Goal: Contribute content

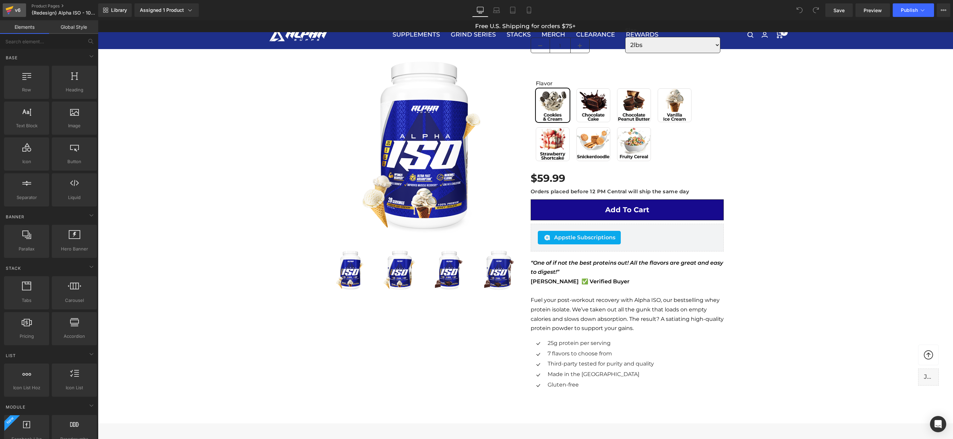
click at [19, 8] on div "v6" at bounding box center [18, 10] width 8 height 9
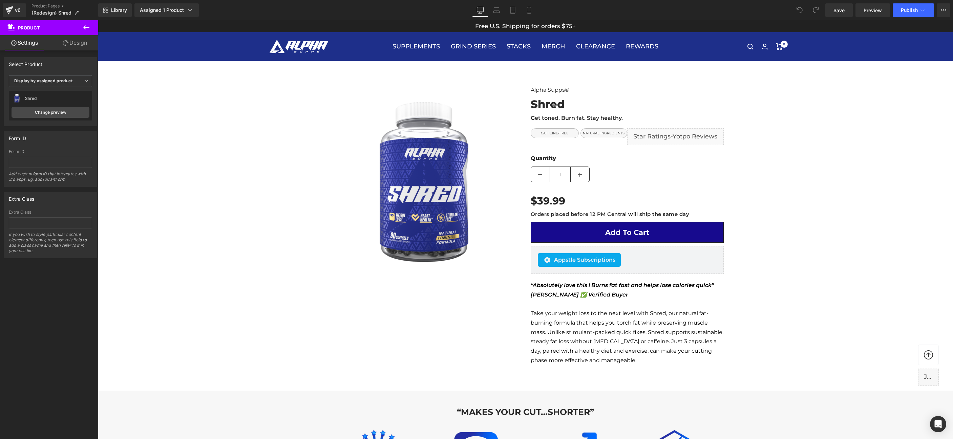
click at [86, 27] on icon at bounding box center [86, 27] width 6 height 4
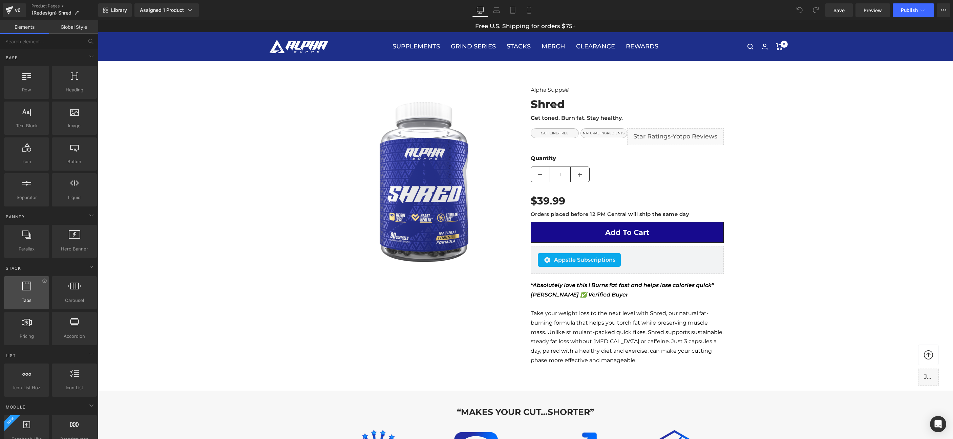
scroll to position [1293, 0]
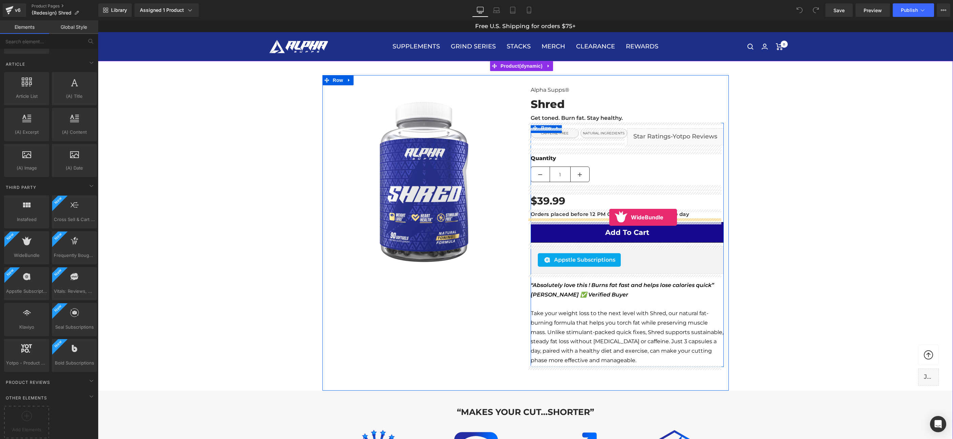
drag, startPoint x: 121, startPoint y: 265, endPoint x: 609, endPoint y: 218, distance: 490.9
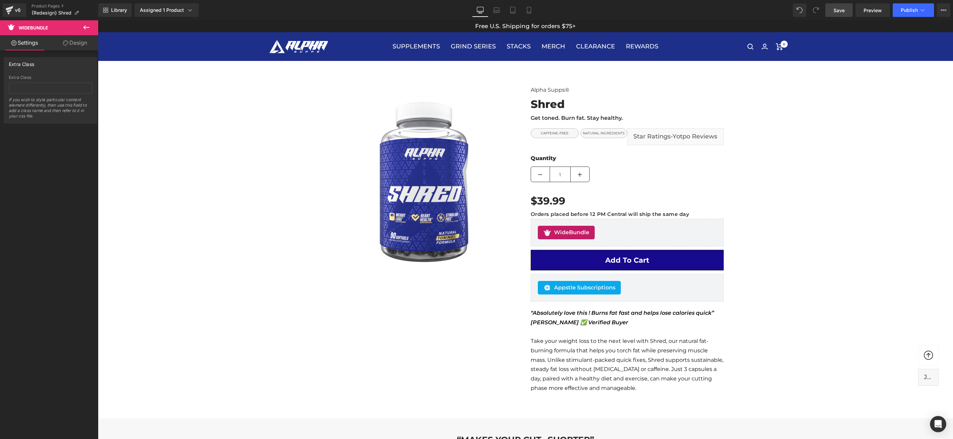
click at [844, 9] on span "Save" at bounding box center [839, 10] width 11 height 7
click at [909, 8] on span "Publish" at bounding box center [909, 9] width 17 height 5
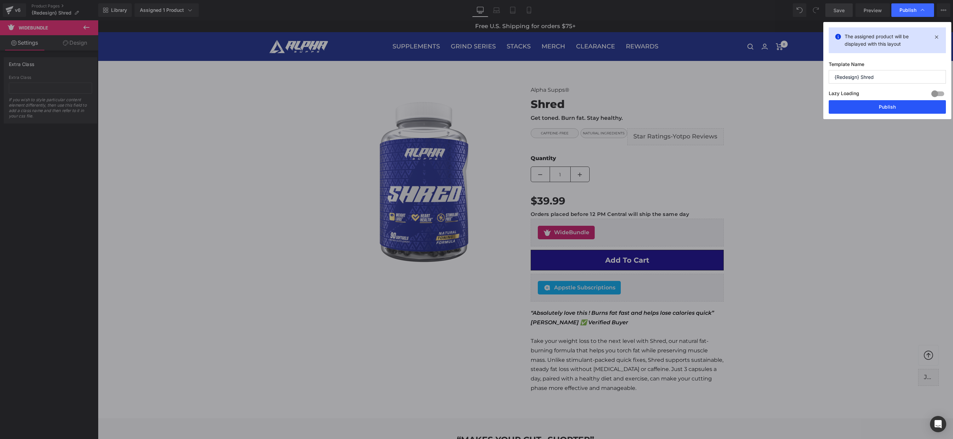
click at [885, 108] on button "Publish" at bounding box center [887, 107] width 117 height 14
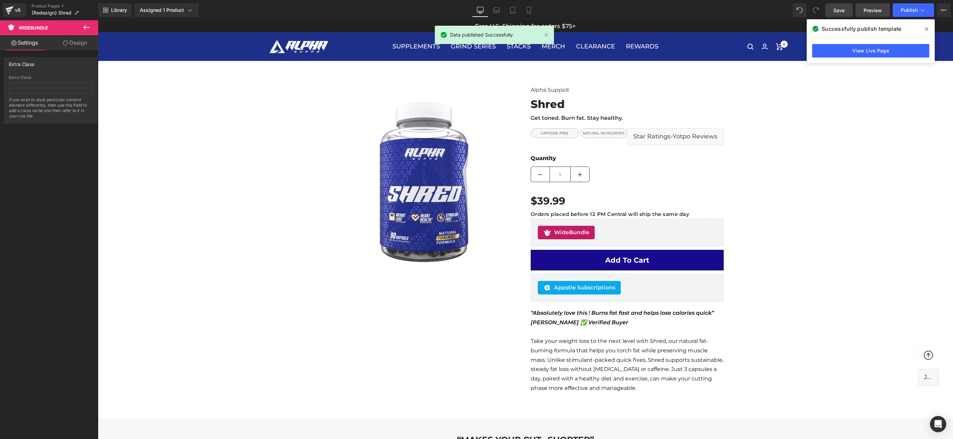
click at [873, 7] on span "Preview" at bounding box center [873, 10] width 18 height 7
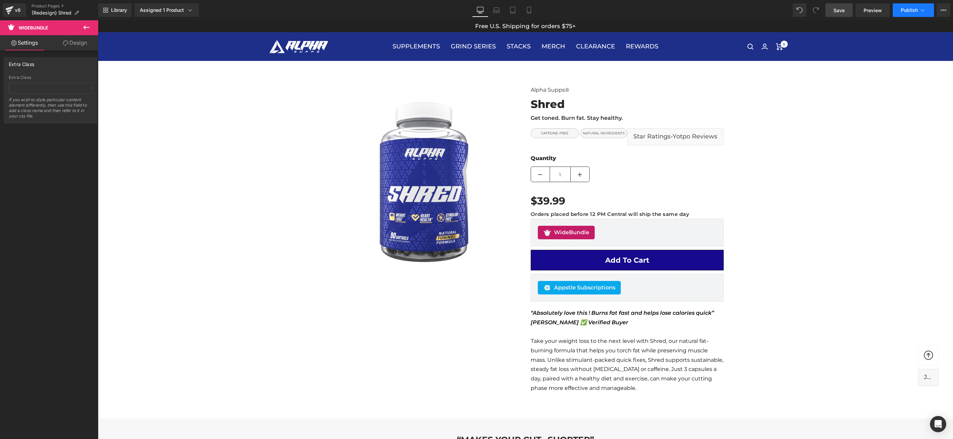
click at [904, 9] on span "Publish" at bounding box center [909, 9] width 17 height 5
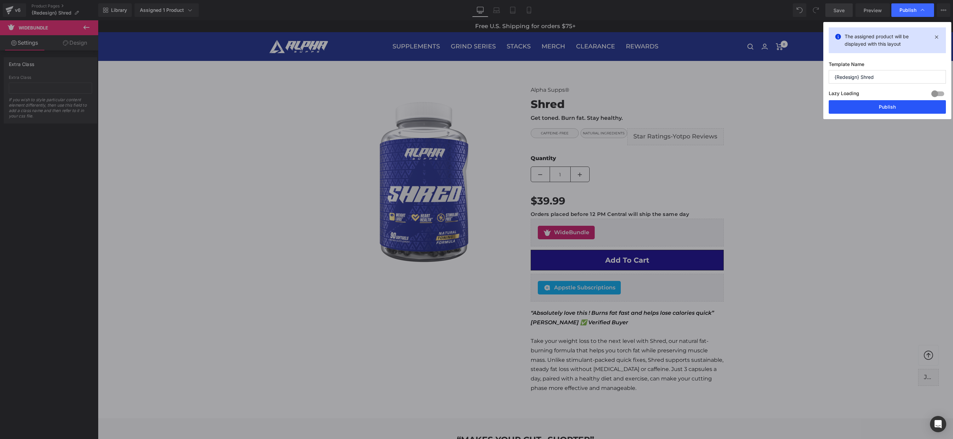
click at [871, 109] on button "Publish" at bounding box center [887, 107] width 117 height 14
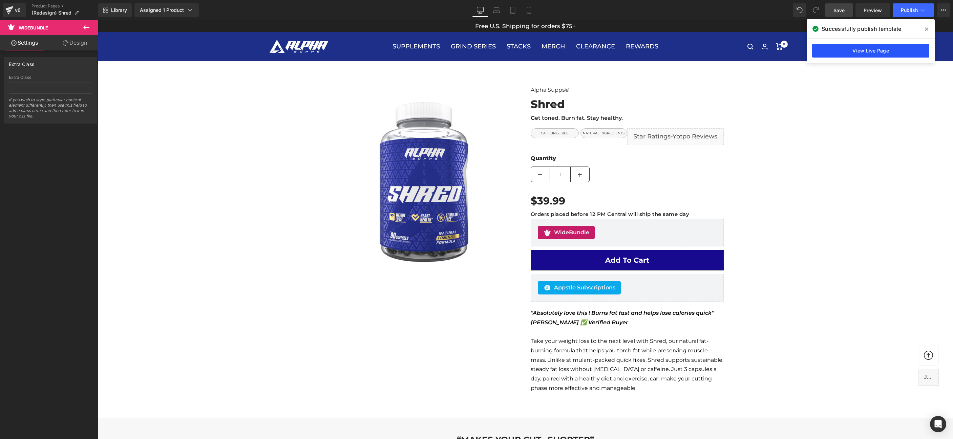
click at [861, 51] on link "View Live Page" at bounding box center [870, 51] width 117 height 14
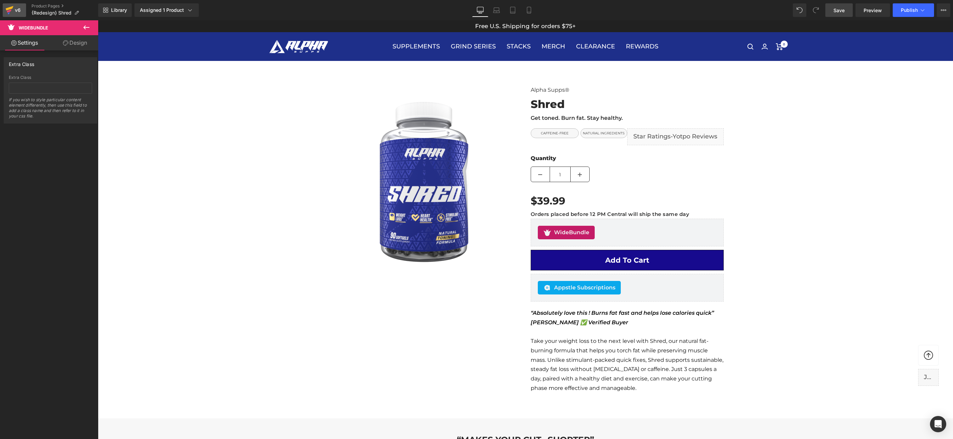
click at [14, 8] on div "v6" at bounding box center [18, 10] width 8 height 9
